Goal: Communication & Community: Answer question/provide support

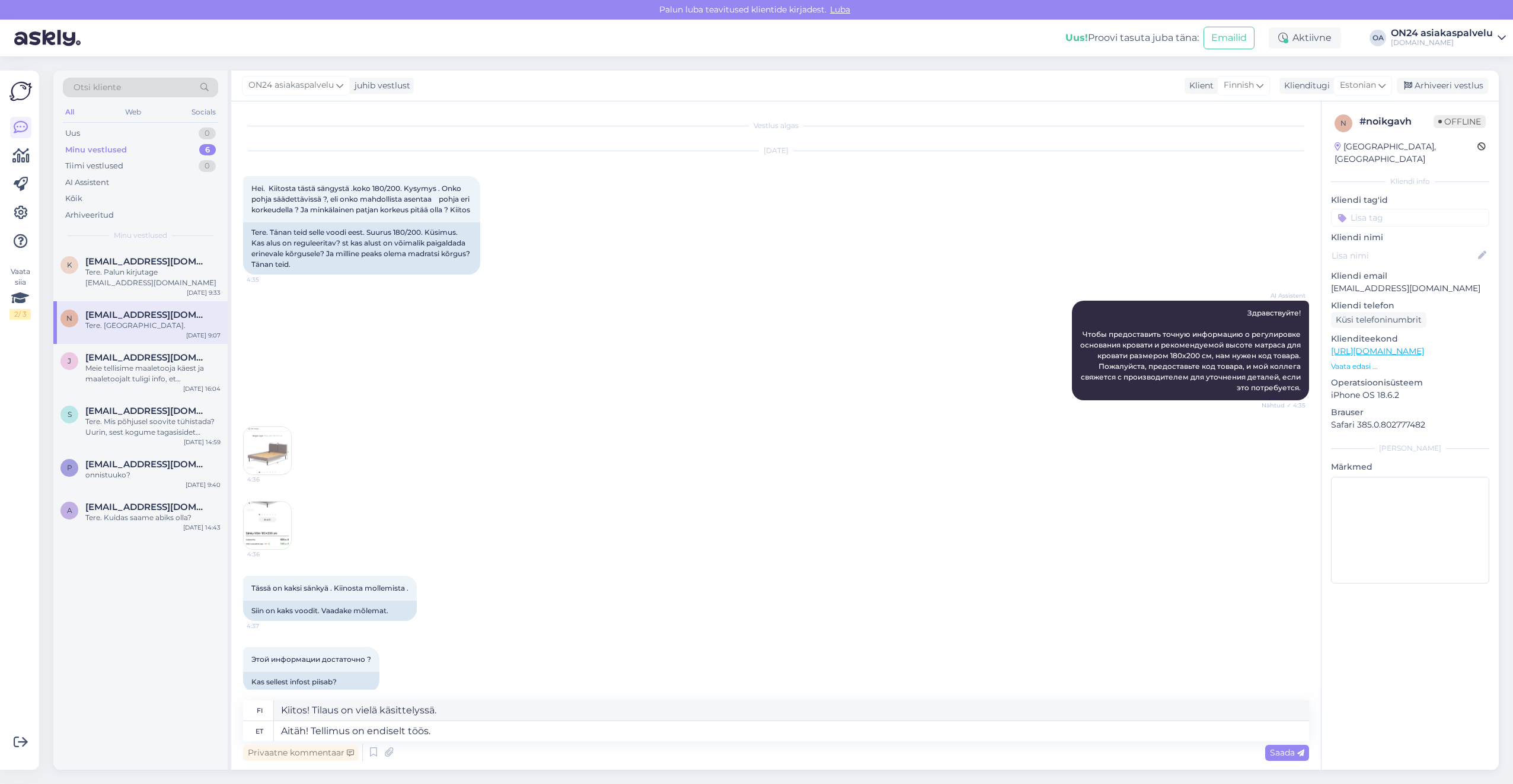
scroll to position [2183, 0]
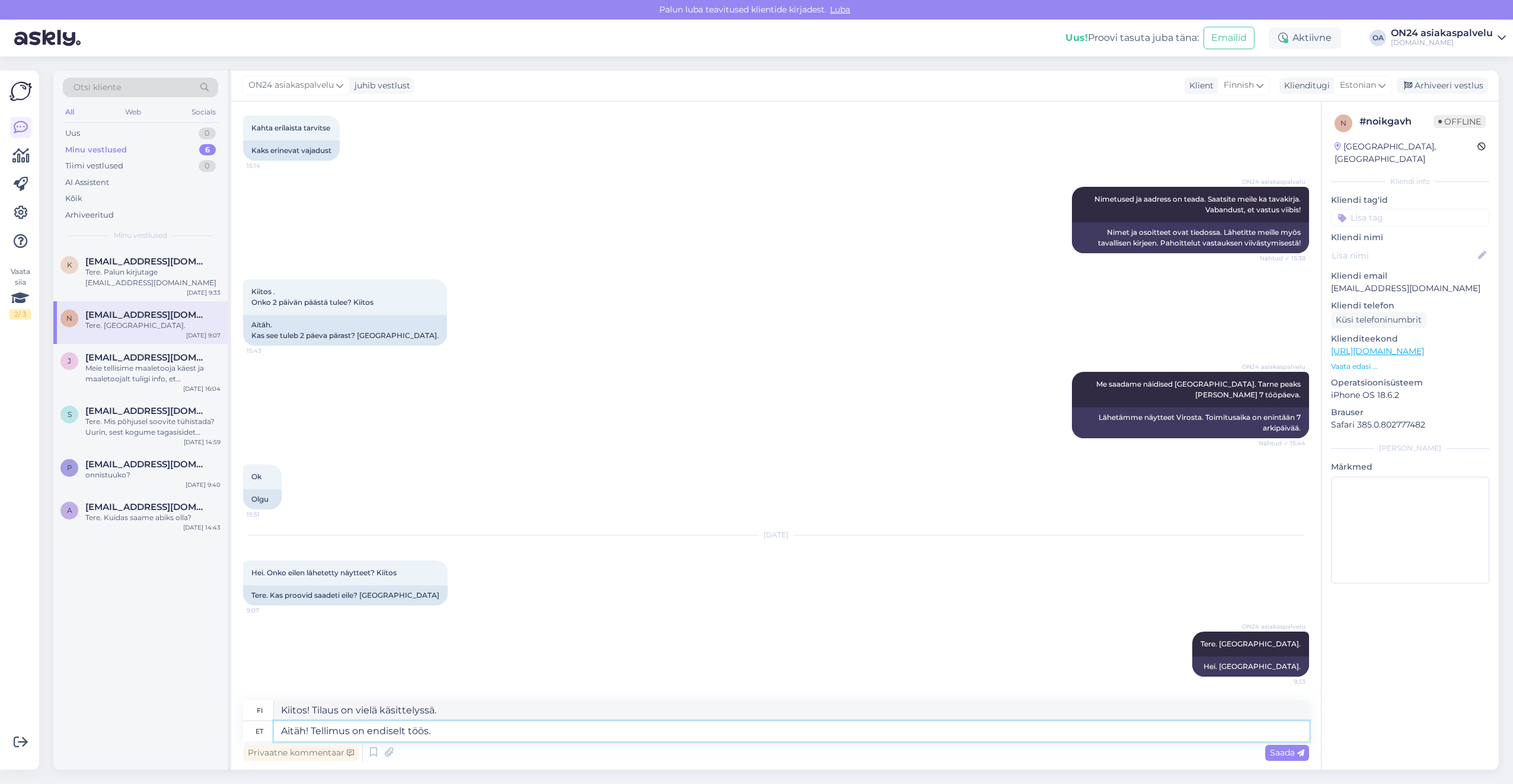
click at [456, 740] on textarea "Aitäh! Tellimus on endiselt töös." at bounding box center [791, 730] width 1035 height 20
drag, startPoint x: 457, startPoint y: 732, endPoint x: 251, endPoint y: 726, distance: 206.1
click at [251, 726] on div "et Aitäh! Tellimus on endiselt töös." at bounding box center [776, 730] width 1066 height 20
type textarea "Mis toote kood on?"
drag, startPoint x: 399, startPoint y: 706, endPoint x: 248, endPoint y: 706, distance: 151.0
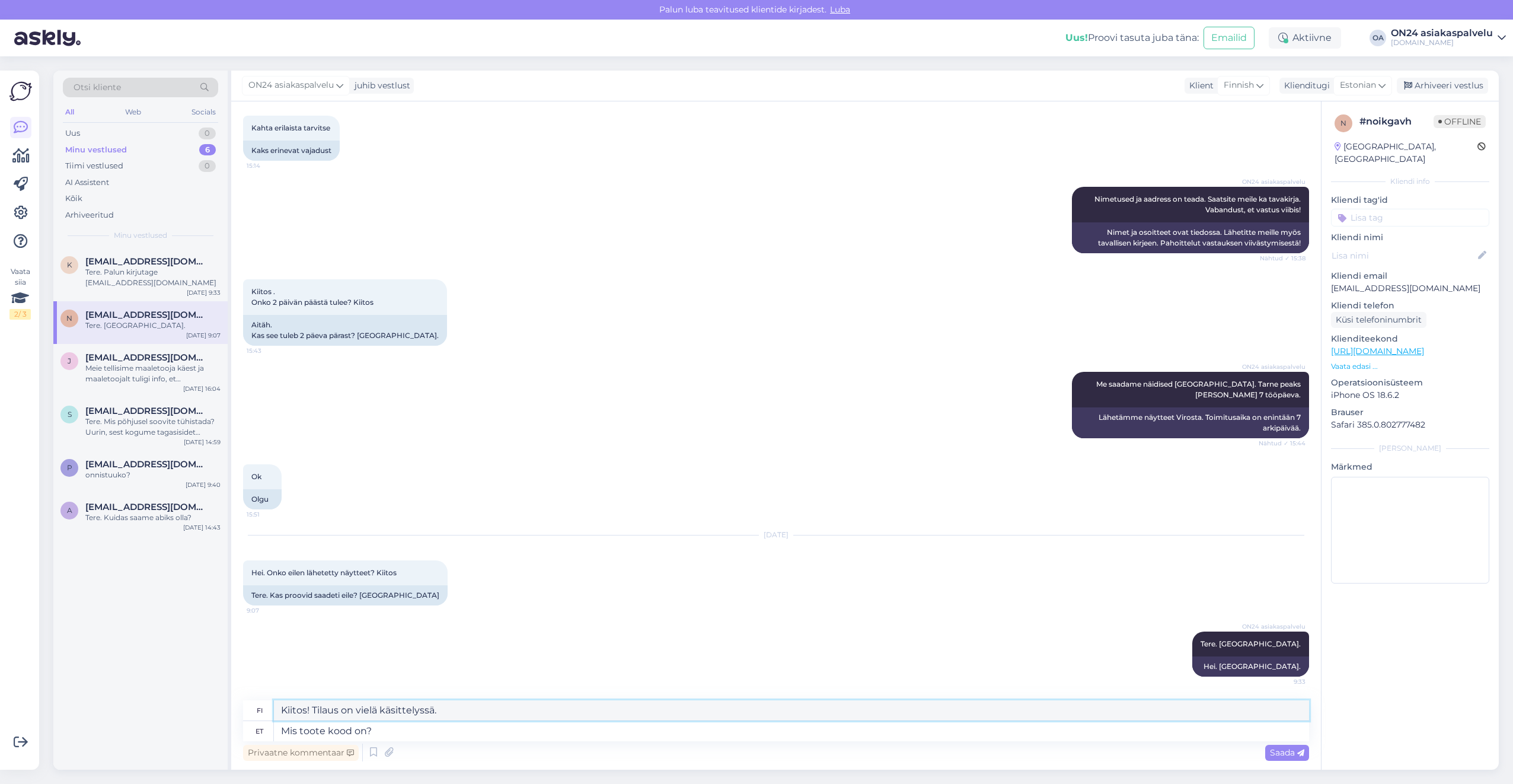
click at [248, 706] on div "fi Mikä on tuotekoodi?" at bounding box center [776, 710] width 1066 height 21
type textarea "Mikä on tuotekoodi?"
click at [398, 732] on textarea "Mis toote kood on?" at bounding box center [791, 730] width 1035 height 20
drag, startPoint x: 386, startPoint y: 729, endPoint x: 241, endPoint y: 721, distance: 145.2
click at [241, 721] on div "Vestlus algas [DATE] Hei. Kiitosta tästä sängystä .koko 180/200. Kysymys . Onko…" at bounding box center [775, 434] width 1090 height 668
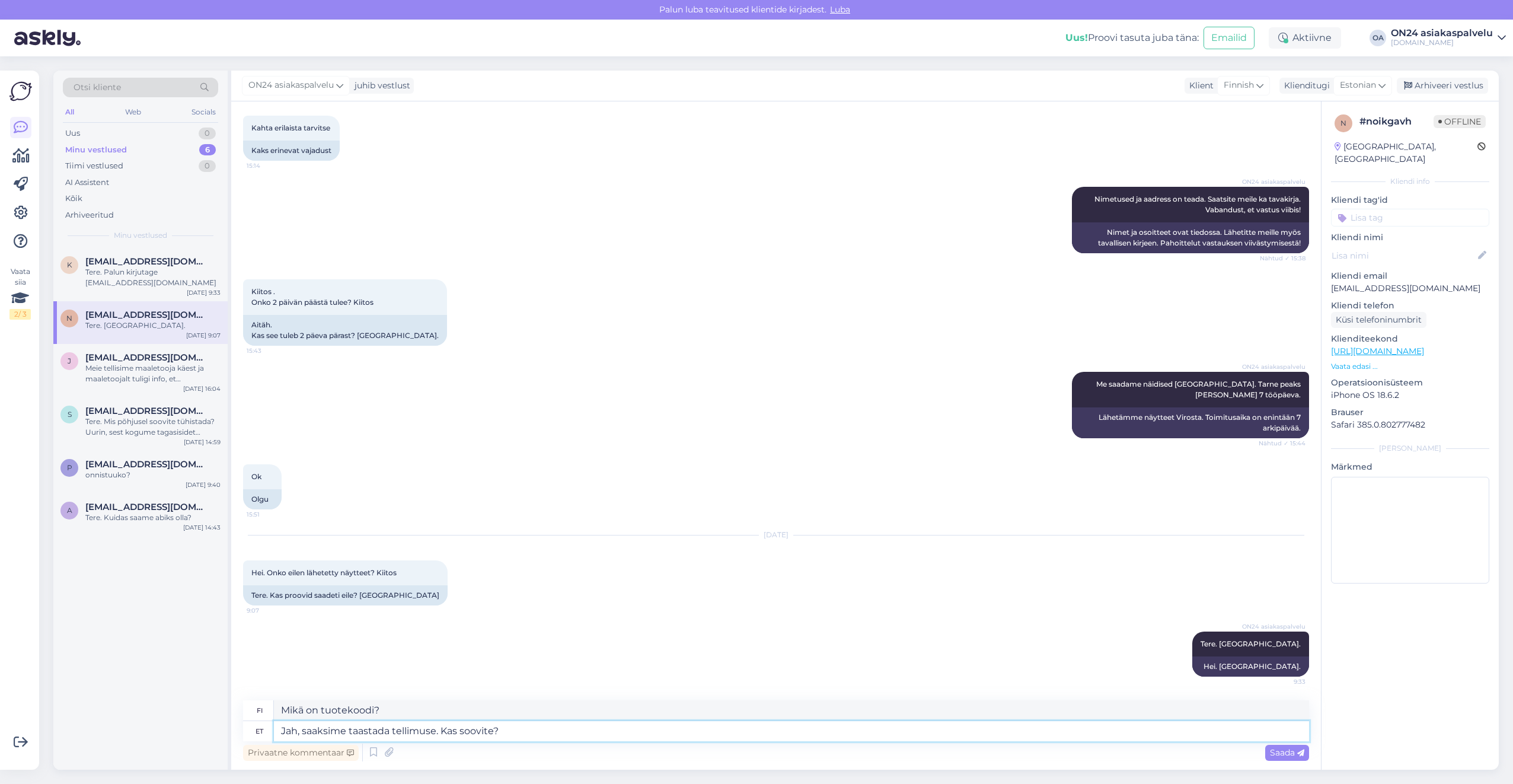
type textarea "Jah, saaksime taastada tellimuse. Kas soovite?"
drag, startPoint x: 552, startPoint y: 705, endPoint x: 256, endPoint y: 702, distance: 296.0
click at [256, 702] on div "fi Kyllä, voisimme palauttaa järjestyksen. Haluaisitko?" at bounding box center [776, 710] width 1066 height 21
type textarea "Kyllä, voisimme palauttaa järjestyksen. Haluaisitko?"
click at [514, 725] on textarea "Jah, saaksime taastada tellimuse. Kas soovite?" at bounding box center [791, 730] width 1035 height 20
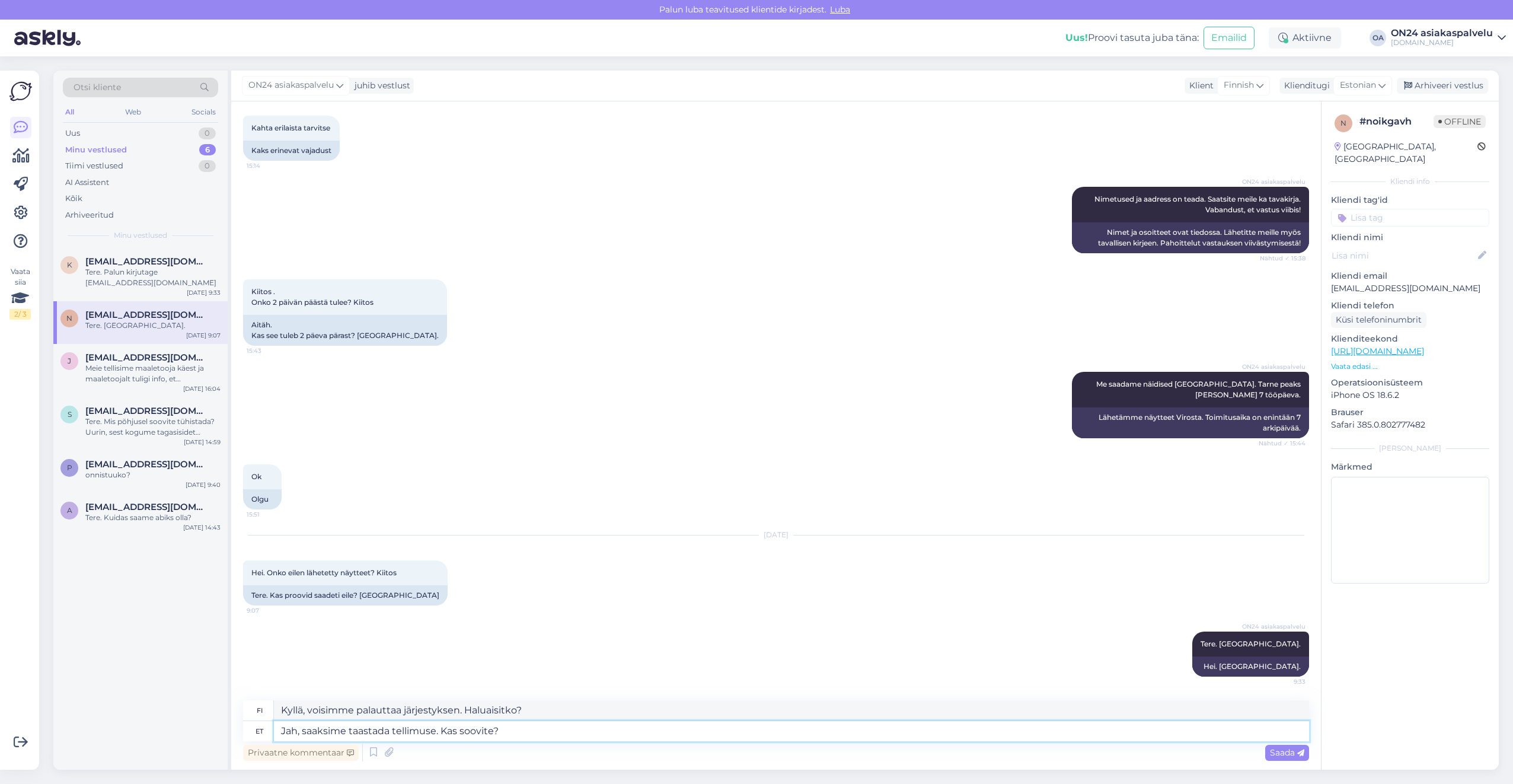
drag, startPoint x: 519, startPoint y: 729, endPoint x: 180, endPoint y: 728, distance: 339.0
click at [180, 728] on div "Otsi kliente All Web Socials Uus 0 Minu vestlused 6 Tiimi vestlused 0 AI Assist…" at bounding box center [776, 420] width 1446 height 699
type textarea "Kas Te soovite kogu tellimust korraga [PERSON_NAME] või eraldi?"
drag, startPoint x: 543, startPoint y: 711, endPoint x: 241, endPoint y: 699, distance: 302.2
click at [241, 699] on div "Vestlus algas [DATE] Hei. Kiitosta tästä sängystä .koko 180/200. Kysymys . Onko…" at bounding box center [775, 434] width 1090 height 668
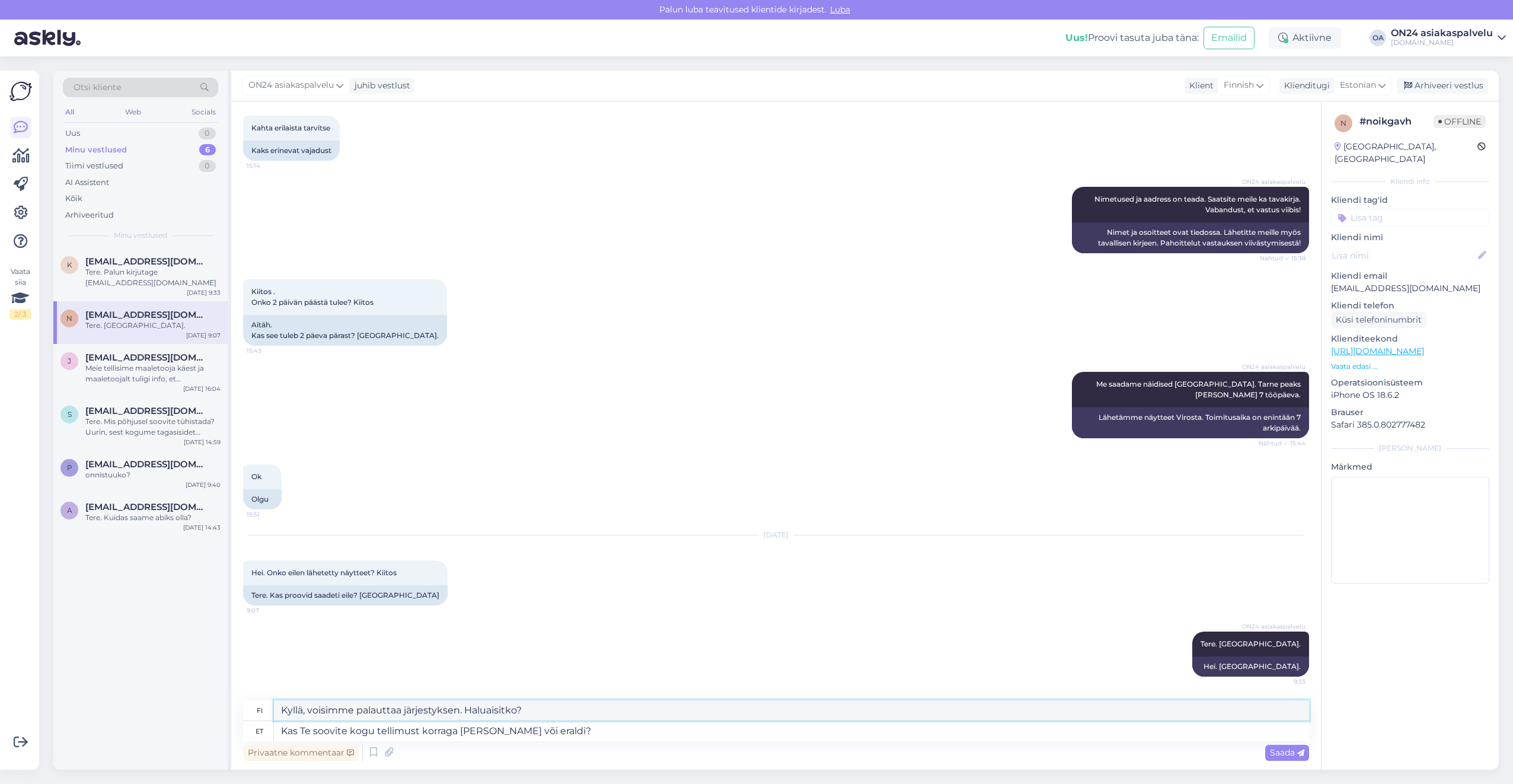
type textarea "Haluatko saada koko tilauksen kerralla vai erikseen?"
